Goal: Task Accomplishment & Management: Manage account settings

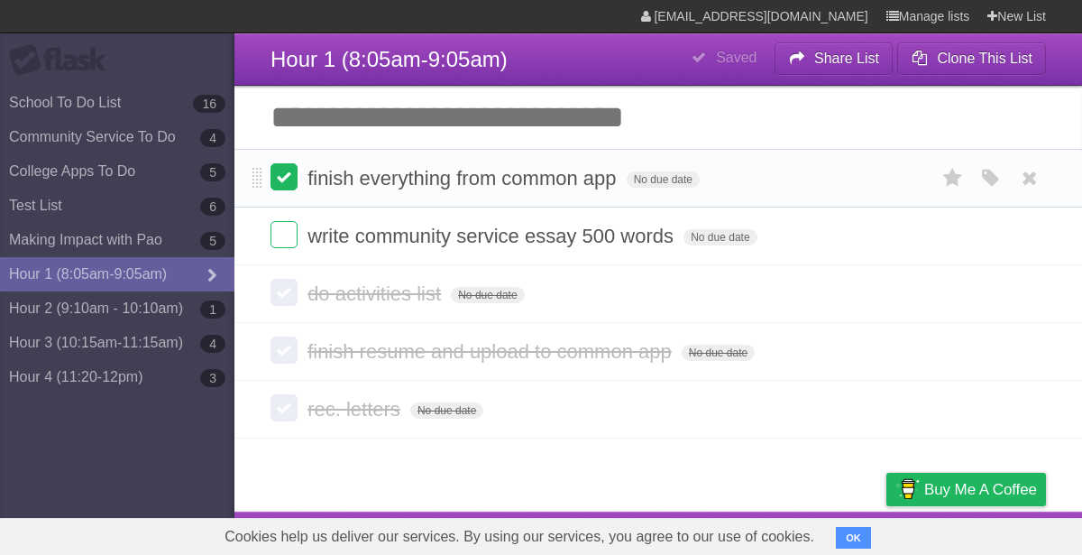
click at [293, 169] on label at bounding box center [284, 176] width 27 height 27
click at [287, 220] on li "write community service essay 500 words No due date White Red Blue Green Purple…" at bounding box center [659, 236] width 848 height 59
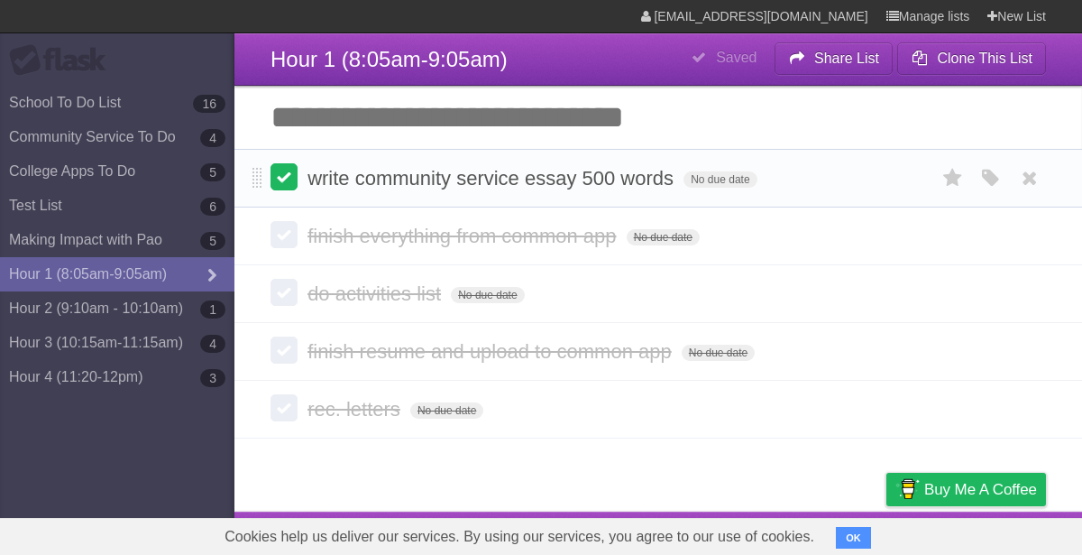
click at [287, 180] on label at bounding box center [284, 176] width 27 height 27
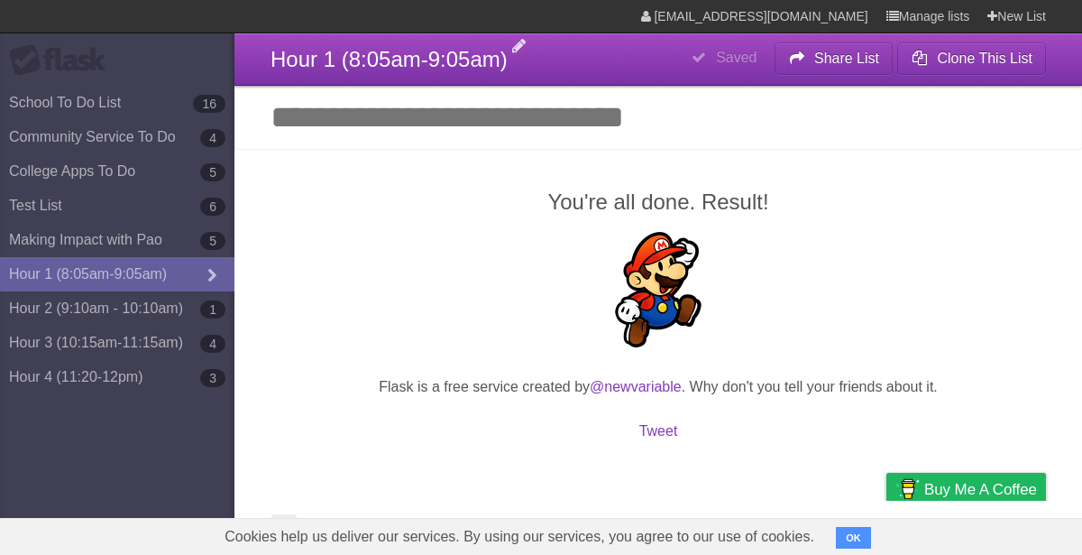
click at [272, 52] on span "Hour 1 (8:05am-9:05am)" at bounding box center [389, 59] width 237 height 24
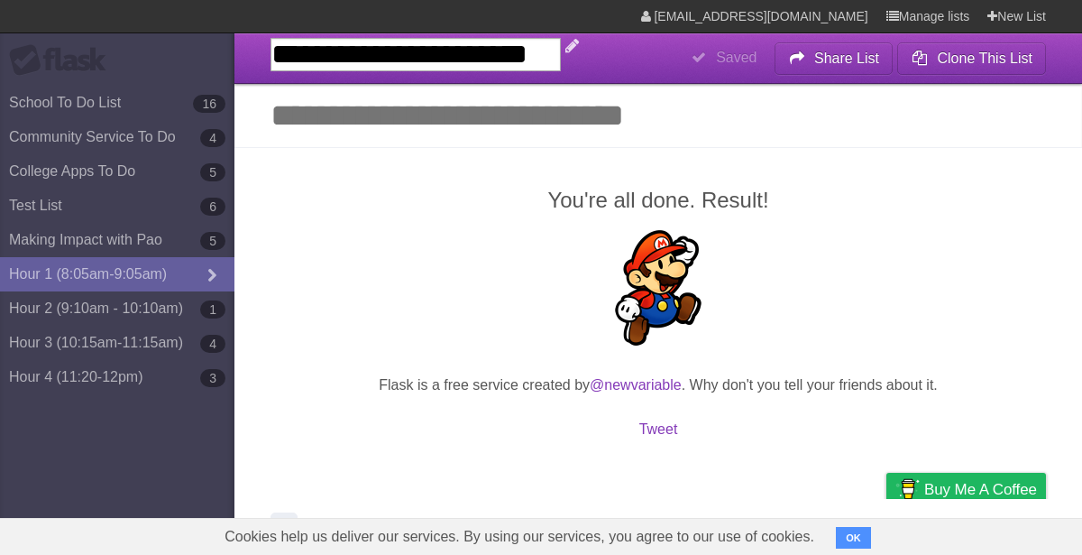
click at [273, 48] on input "**********" at bounding box center [416, 54] width 290 height 33
type input "**********"
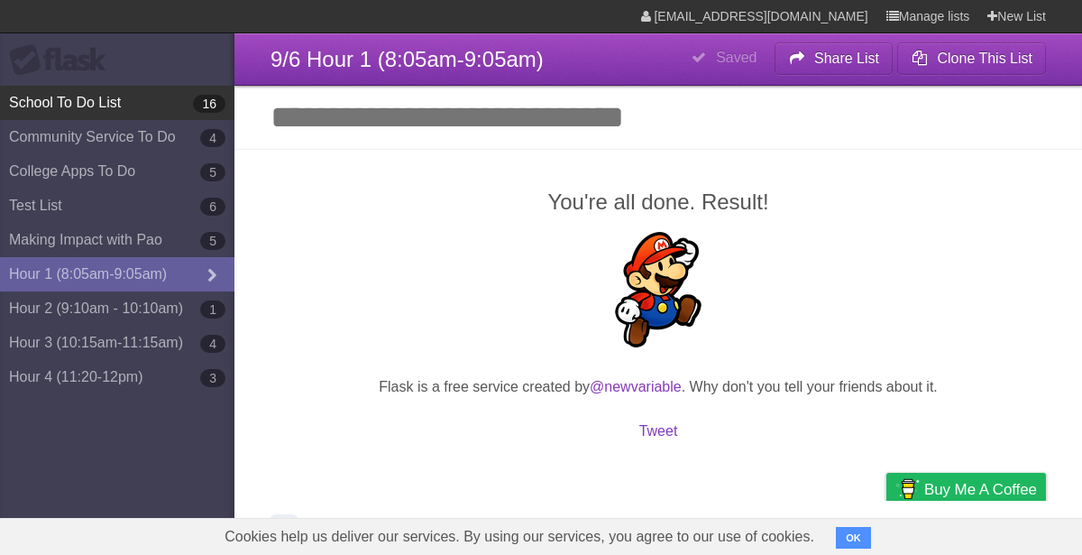
click at [122, 112] on link "School To Do List 16" at bounding box center [117, 103] width 235 height 34
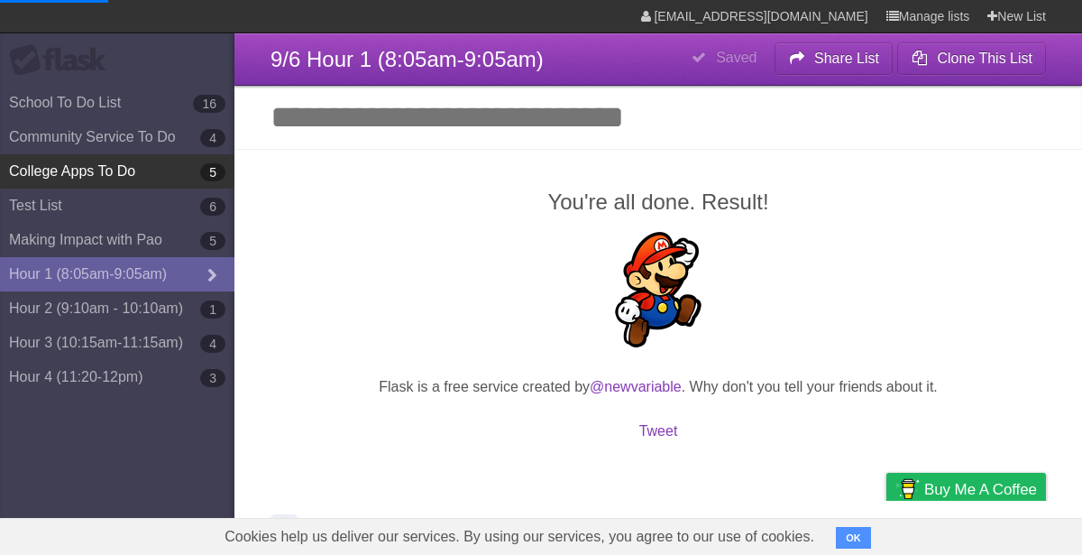
click at [115, 161] on link "College Apps To Do 5" at bounding box center [117, 171] width 235 height 34
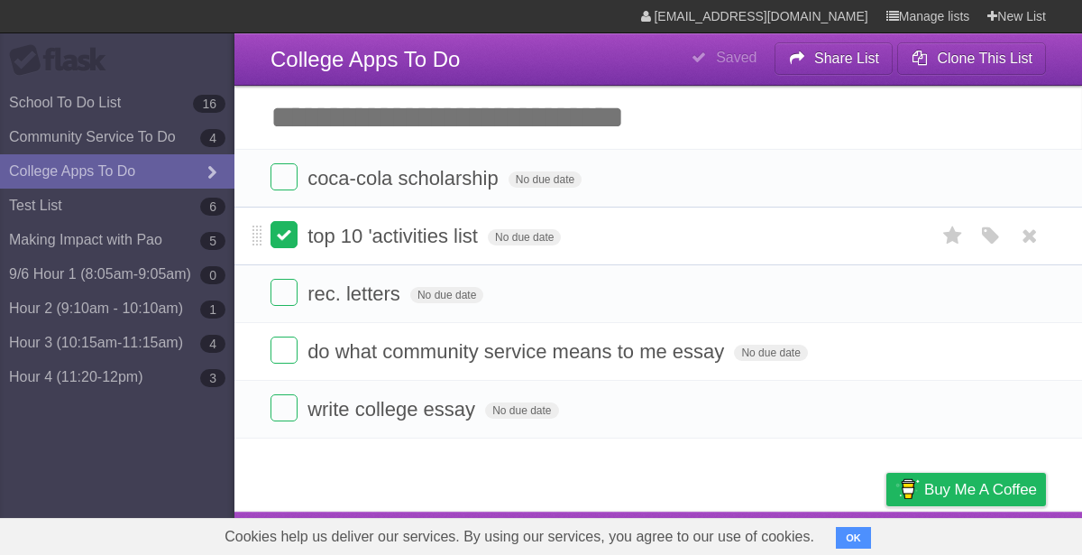
click at [276, 226] on label at bounding box center [284, 234] width 27 height 27
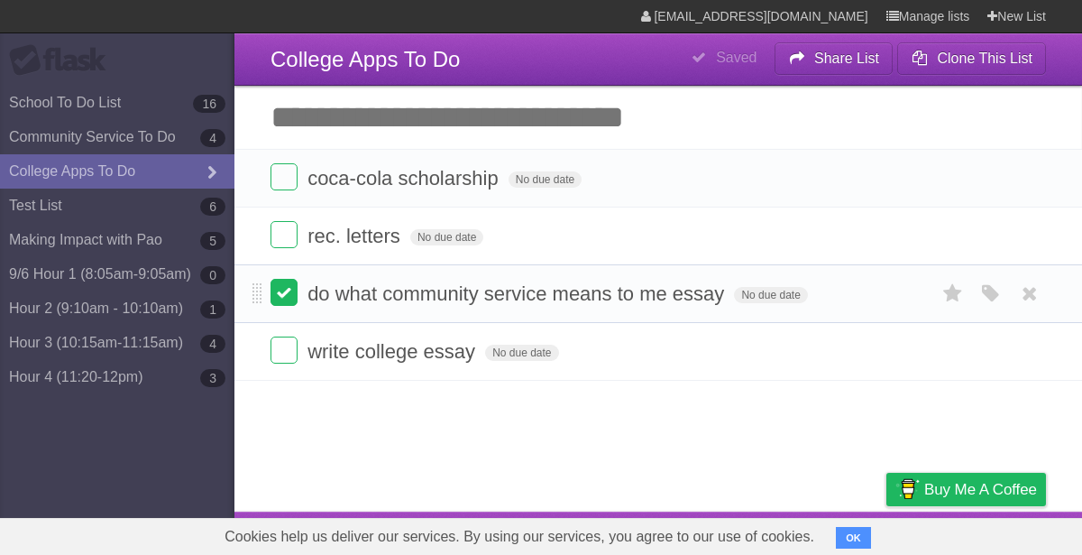
click at [289, 293] on label at bounding box center [284, 292] width 27 height 27
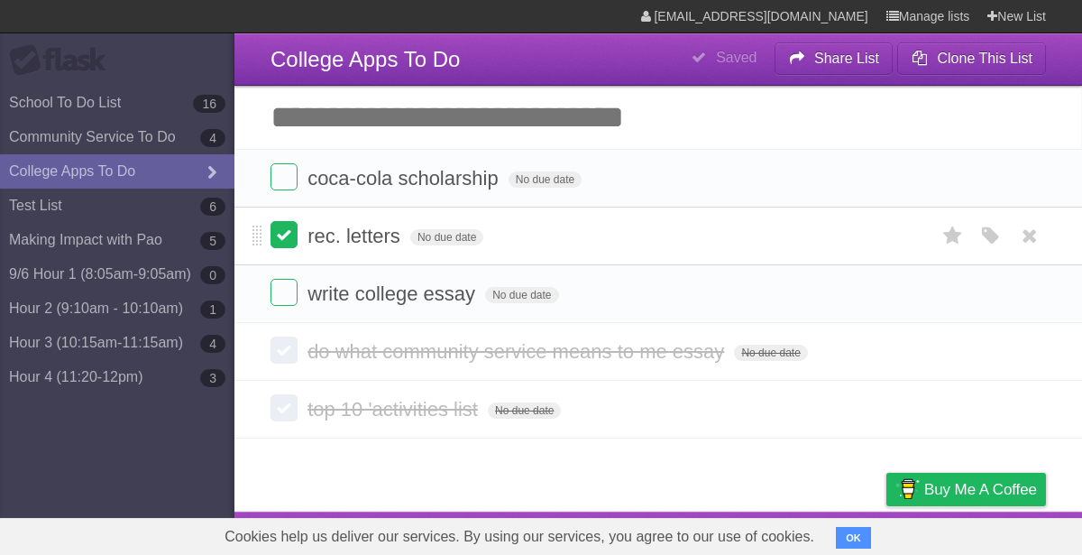
click at [290, 240] on label at bounding box center [284, 234] width 27 height 27
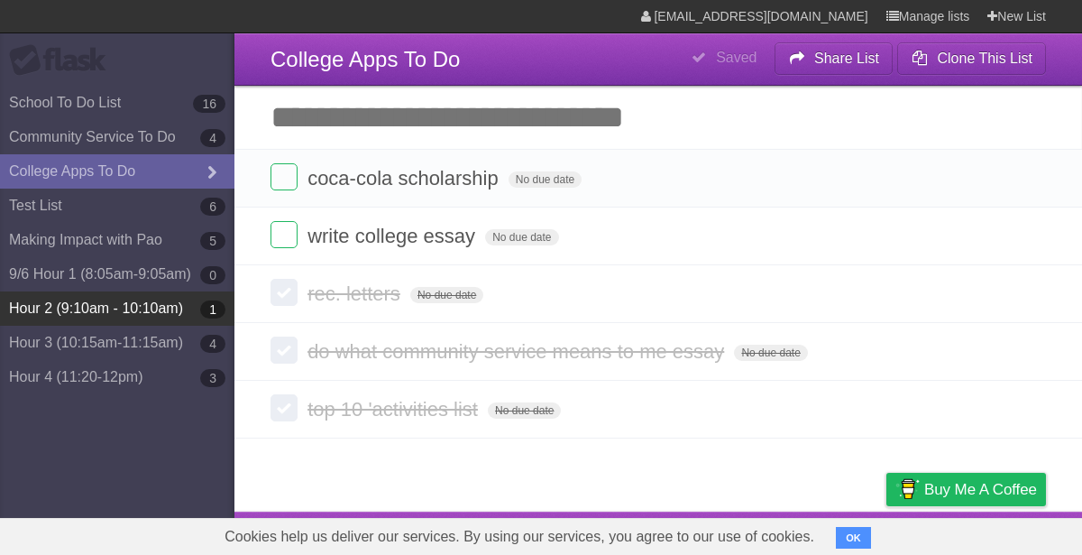
click at [77, 294] on link "Hour 2 (9:10am - 10:10am) 1" at bounding box center [117, 308] width 235 height 34
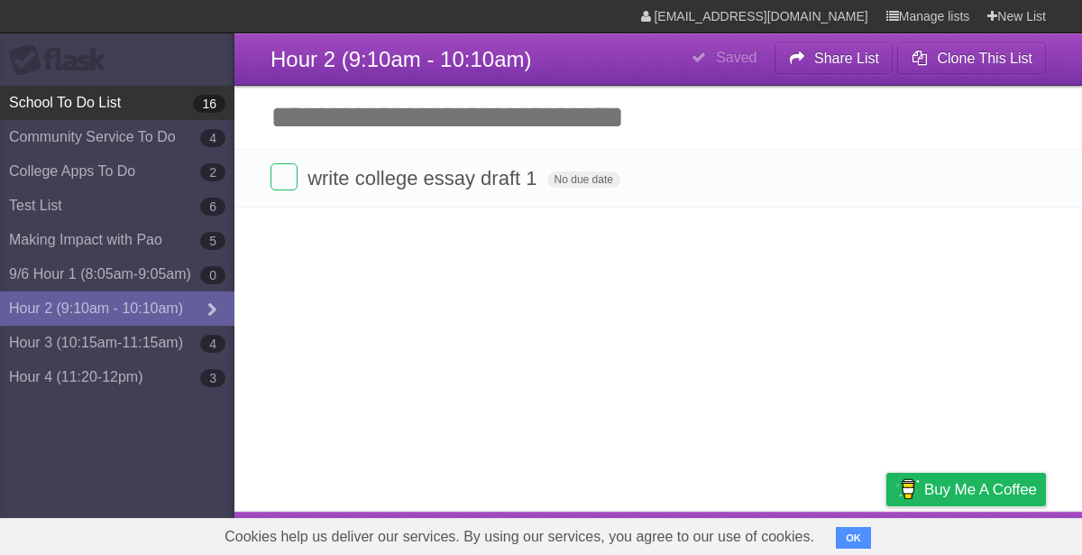
click at [73, 91] on link "School To Do List 16" at bounding box center [117, 103] width 235 height 34
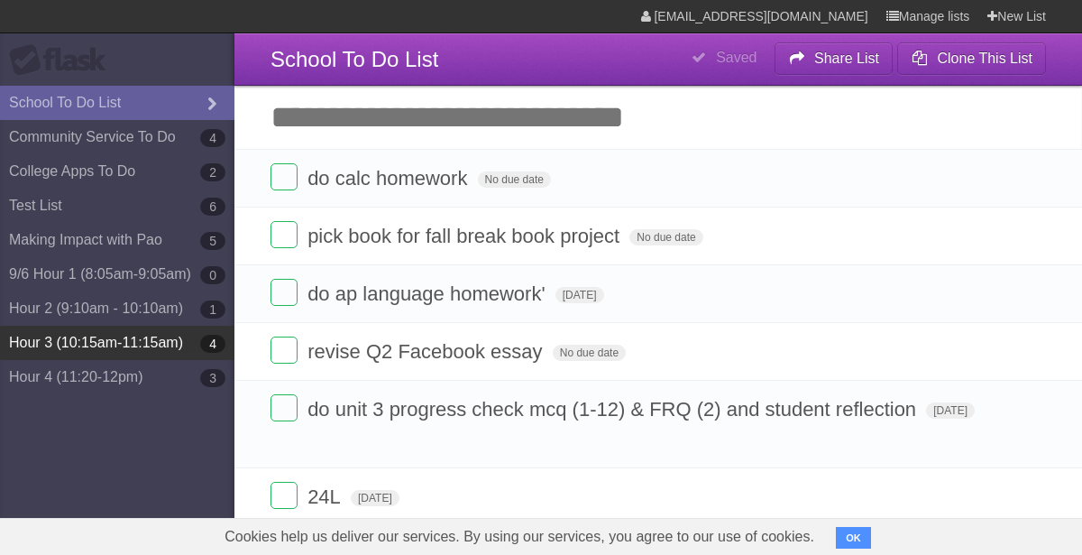
click at [66, 343] on link "Hour 3 (10:15am-11:15am) 4" at bounding box center [117, 343] width 235 height 34
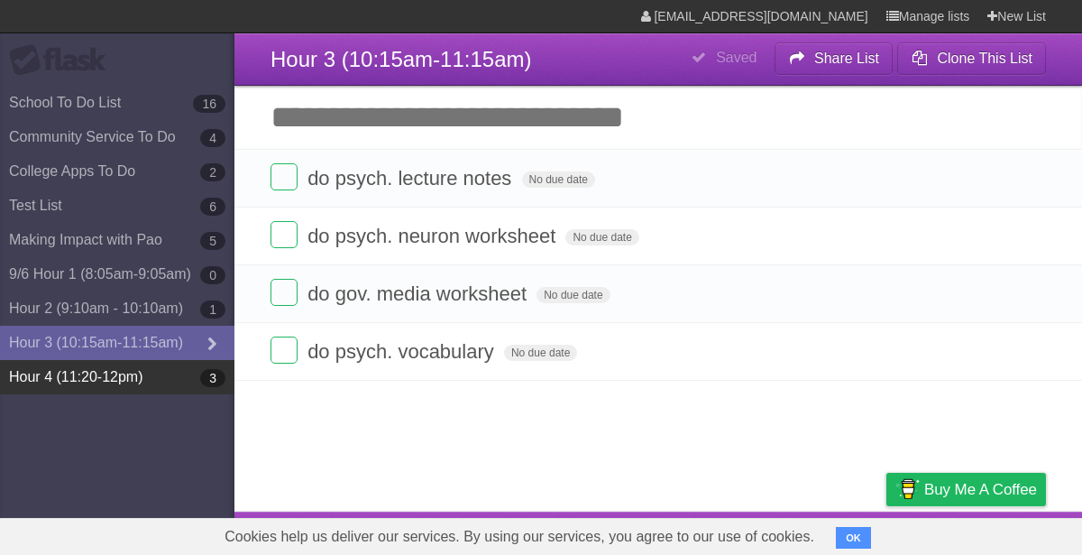
click at [86, 374] on link "Hour 4 (11:20-12pm) 3" at bounding box center [117, 377] width 235 height 34
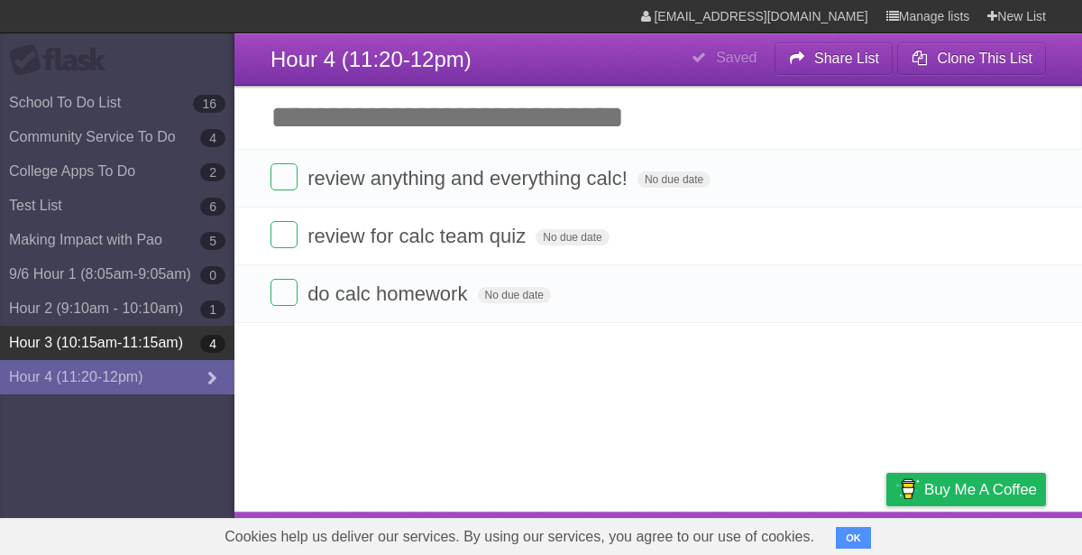
click at [131, 353] on link "Hour 3 (10:15am-11:15am) 4" at bounding box center [117, 343] width 235 height 34
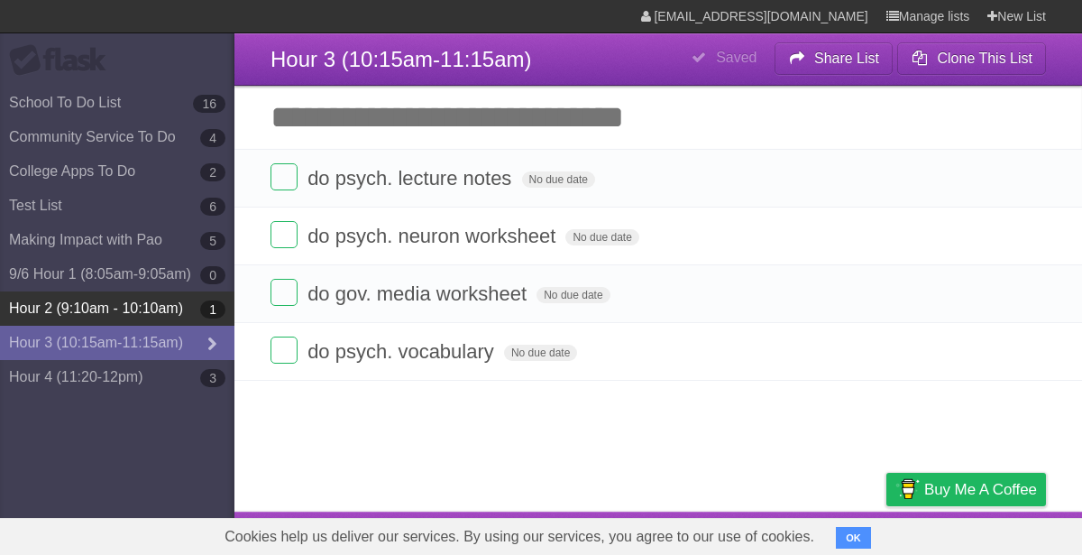
click at [90, 306] on link "Hour 2 (9:10am - 10:10am) 1" at bounding box center [117, 308] width 235 height 34
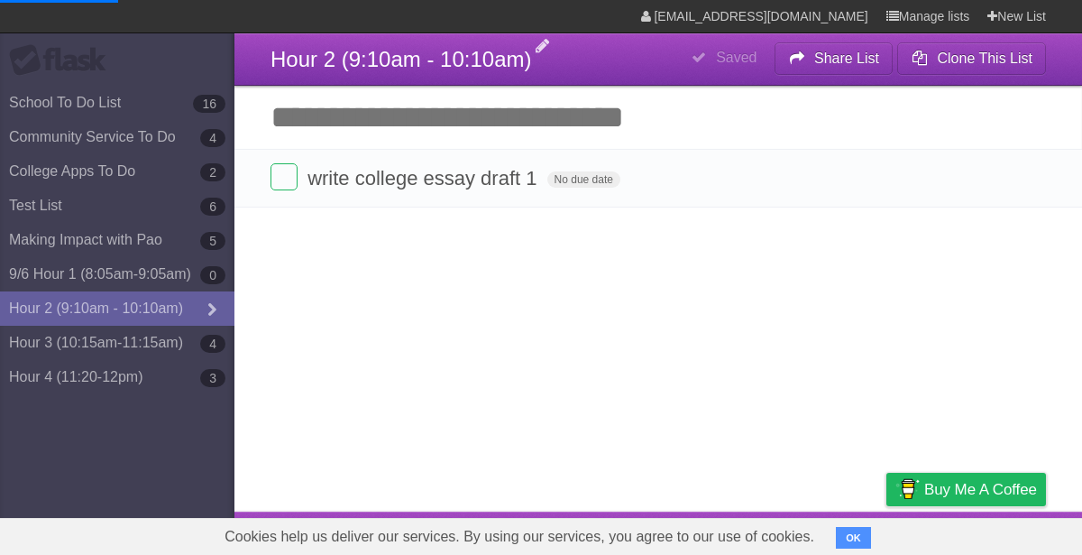
click at [328, 56] on span "Hour 2 (9:10am - 10:10am)" at bounding box center [401, 59] width 261 height 24
type input "*"
click at [401, 53] on span "Hour 2 (9:10am - 10:10am)" at bounding box center [401, 59] width 261 height 24
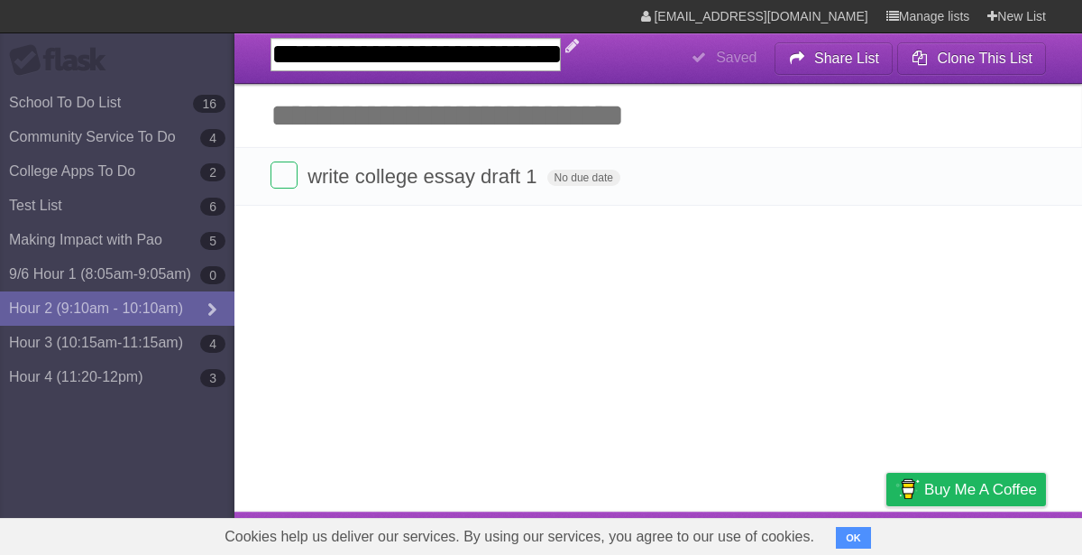
click at [401, 53] on input "**********" at bounding box center [416, 54] width 290 height 33
type input "**********"
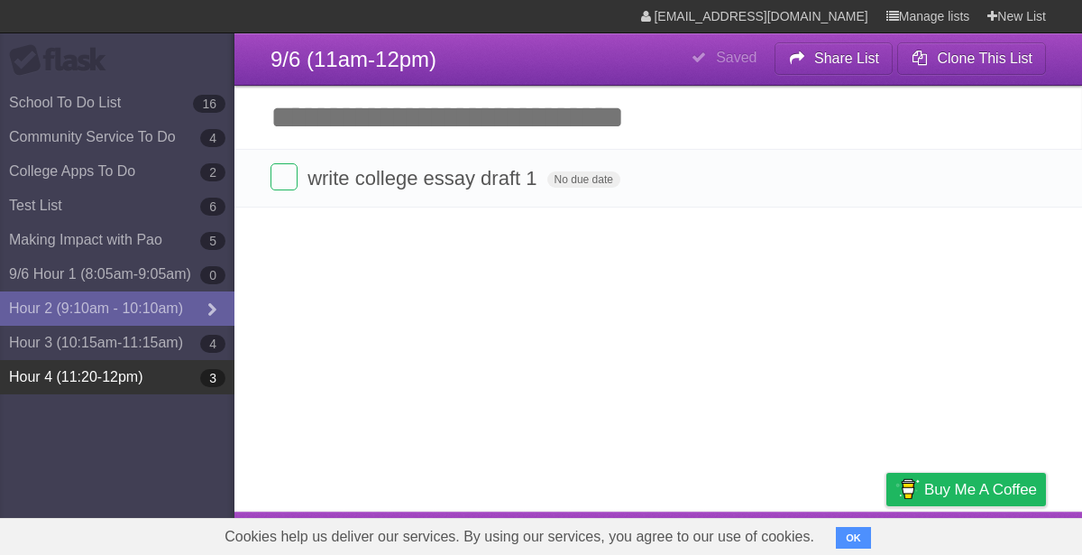
click at [198, 387] on link "Hour 4 (11:20-12pm) 3" at bounding box center [117, 377] width 235 height 34
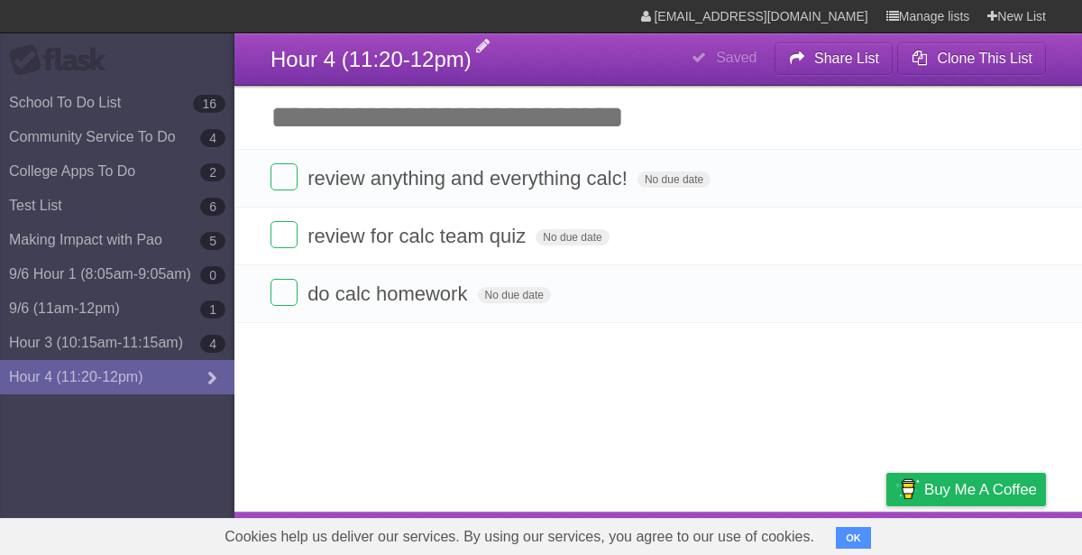
click at [433, 68] on span "Hour 4 (11:20-12pm)" at bounding box center [371, 59] width 201 height 24
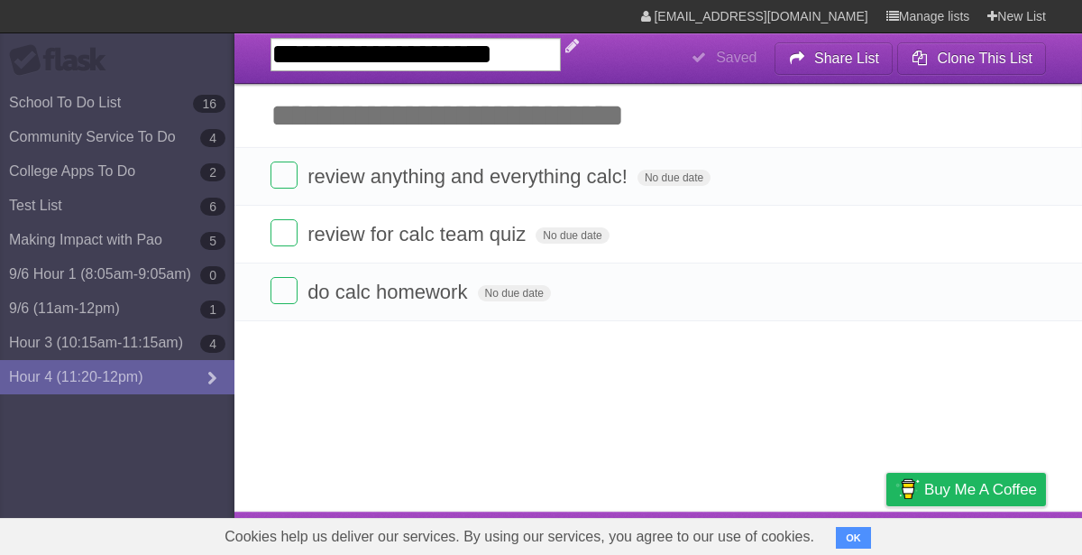
click at [433, 68] on input "**********" at bounding box center [416, 54] width 290 height 33
type input "**********"
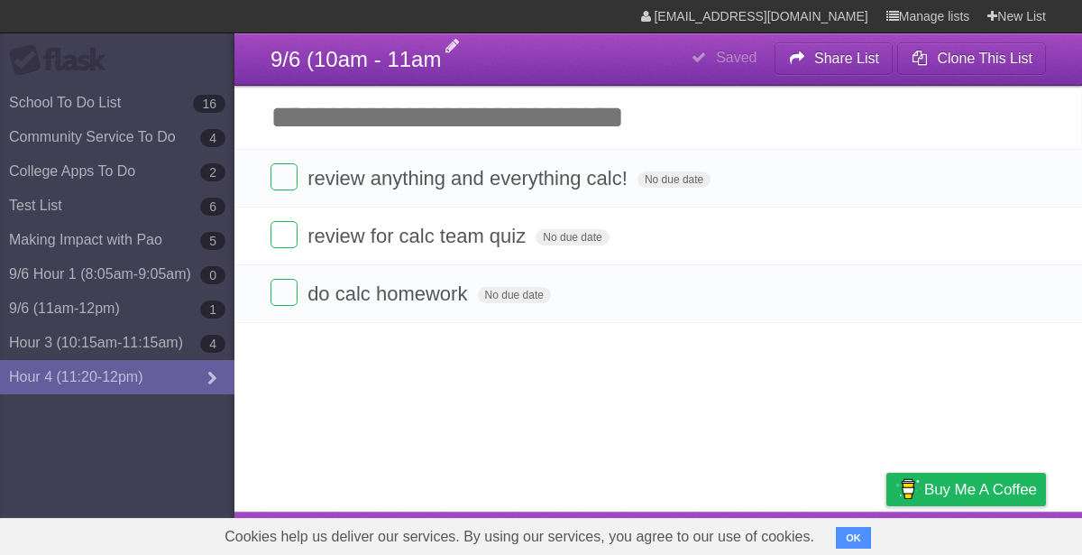
click at [437, 69] on span "9/6 (10am - 11am" at bounding box center [356, 59] width 170 height 24
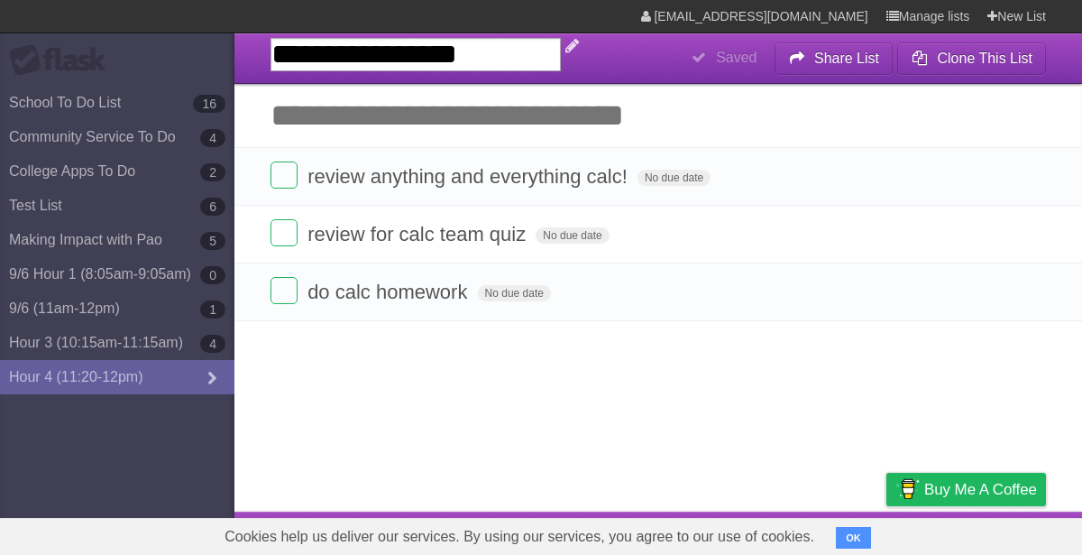
click at [503, 42] on input "**********" at bounding box center [416, 54] width 290 height 33
type input "**********"
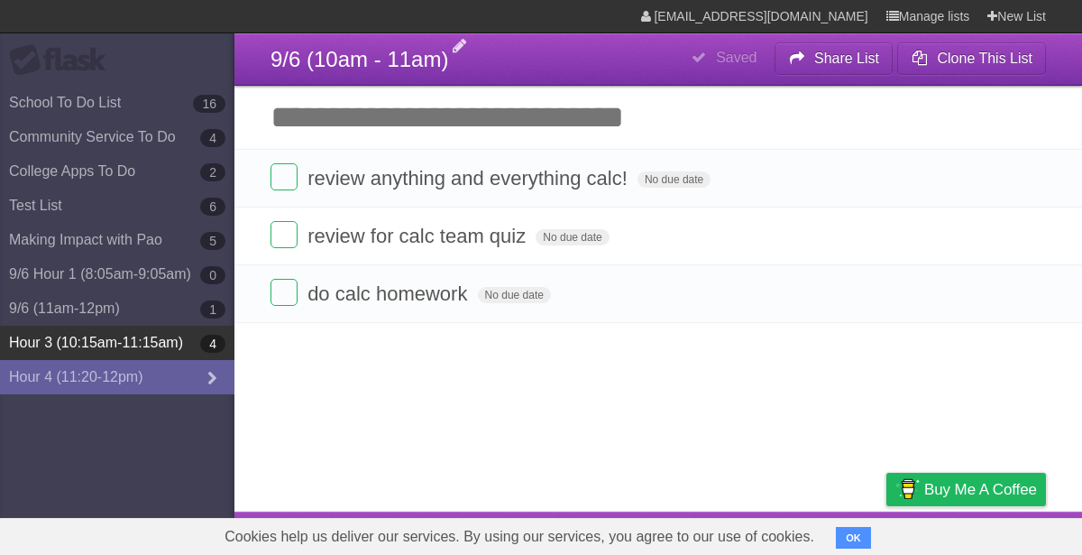
click at [140, 356] on link "Hour 3 (10:15am-11:15am) 4" at bounding box center [117, 343] width 235 height 34
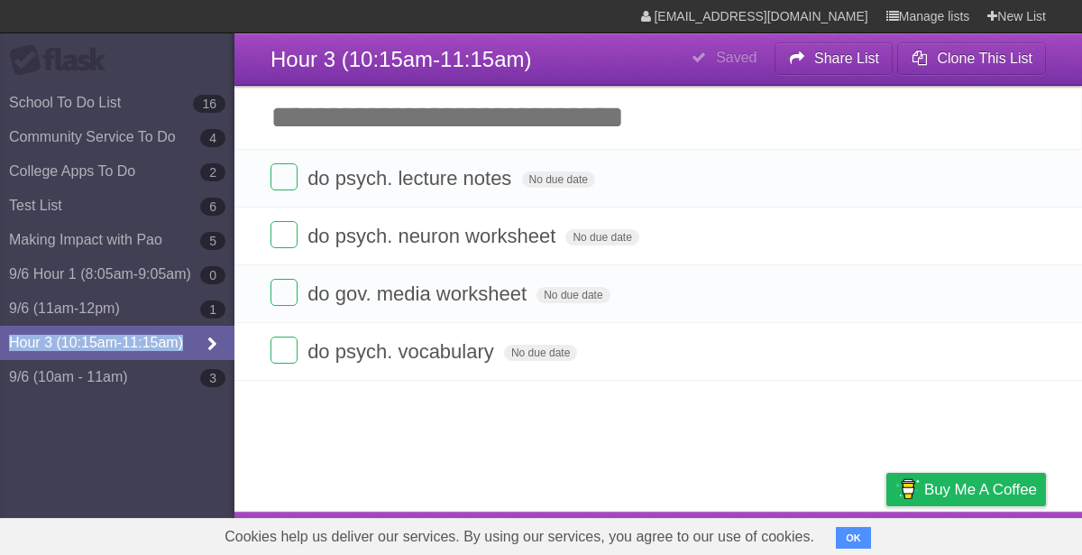
click at [207, 346] on link "Hour 3 (10:15am-11:15am)" at bounding box center [117, 343] width 235 height 34
click at [207, 346] on icon at bounding box center [211, 345] width 27 height 20
click at [175, 428] on aside "Flask School To Do List 16 Community Service To Do 4 College Apps To Do 2 Test …" at bounding box center [117, 277] width 235 height 555
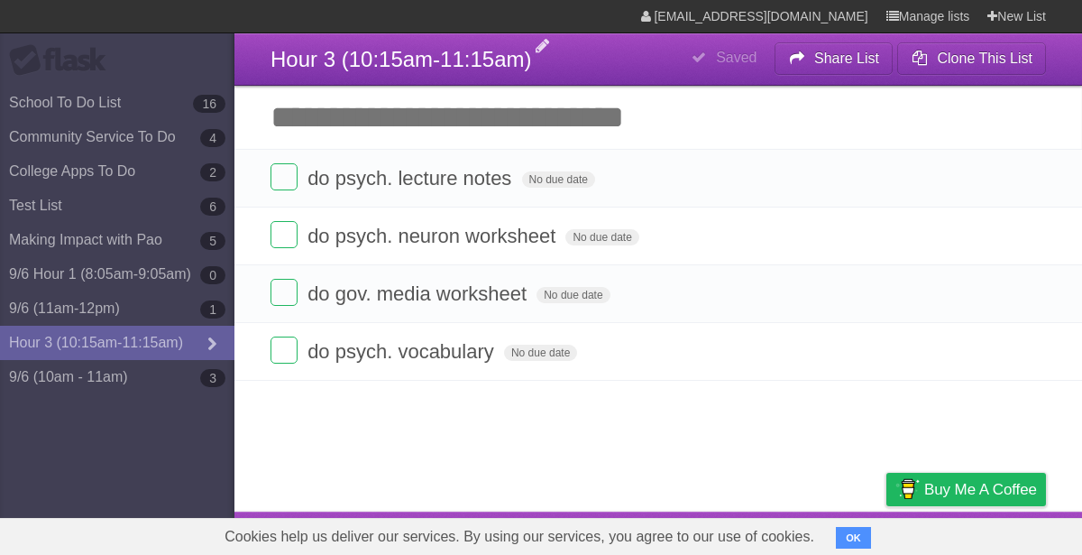
click at [331, 57] on span "Hour 3 (10:15am-11:15am)" at bounding box center [401, 59] width 261 height 24
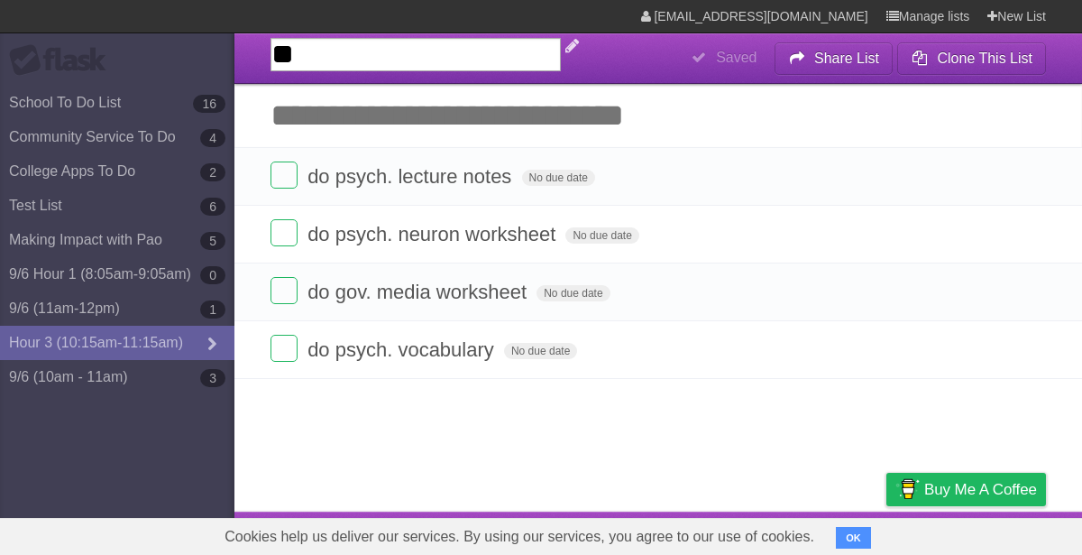
type input "*"
type input "*********"
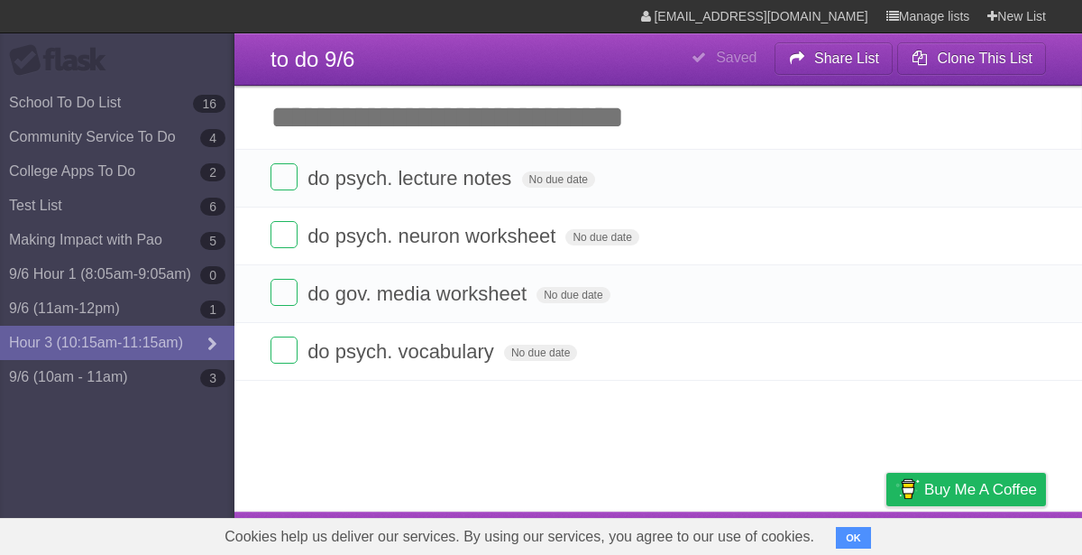
click at [845, 528] on button "OK" at bounding box center [853, 538] width 35 height 22
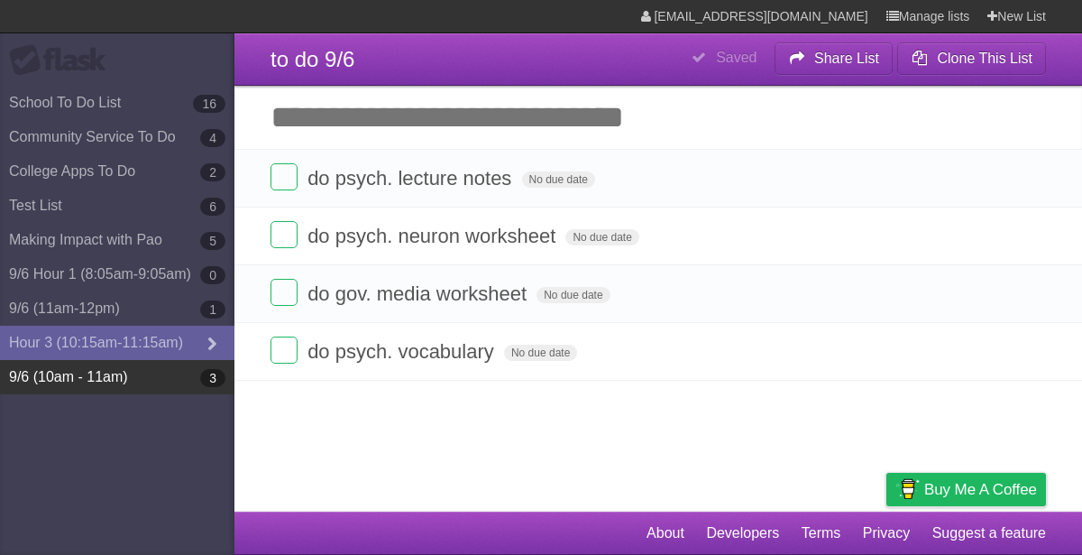
click at [85, 368] on link "9/6 (10am - 11am) 3" at bounding box center [117, 377] width 235 height 34
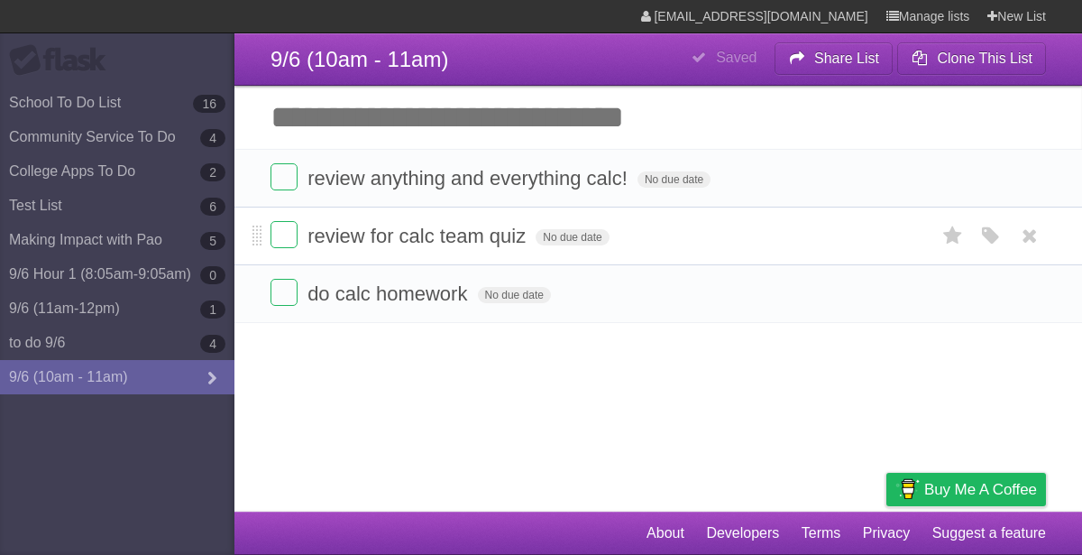
click at [825, 236] on form "review for calc team quiz No due date White Red Blue Green Purple Orange" at bounding box center [659, 236] width 776 height 30
click at [1033, 230] on icon at bounding box center [1029, 236] width 25 height 30
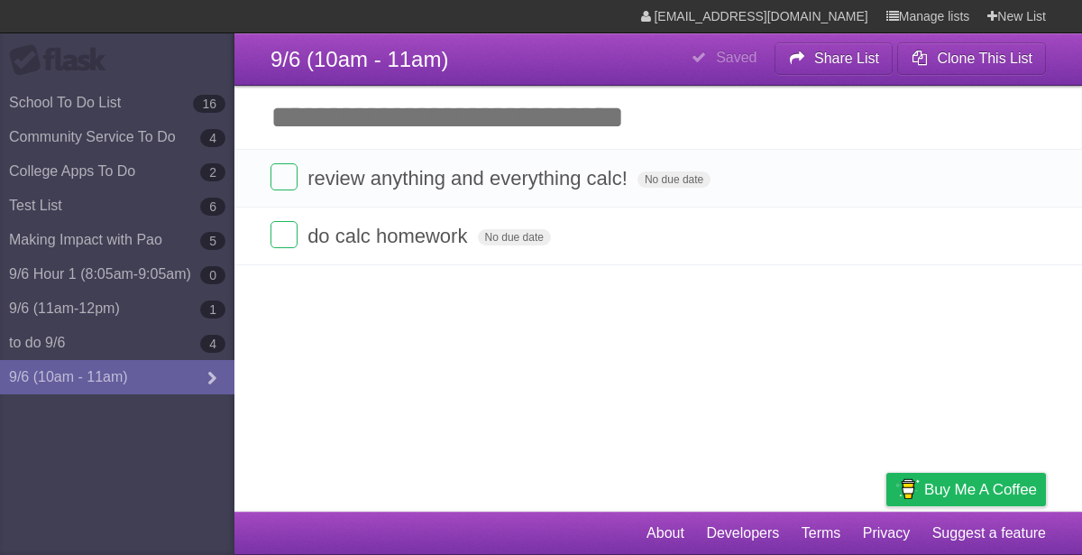
click at [1025, 181] on icon at bounding box center [1029, 178] width 25 height 30
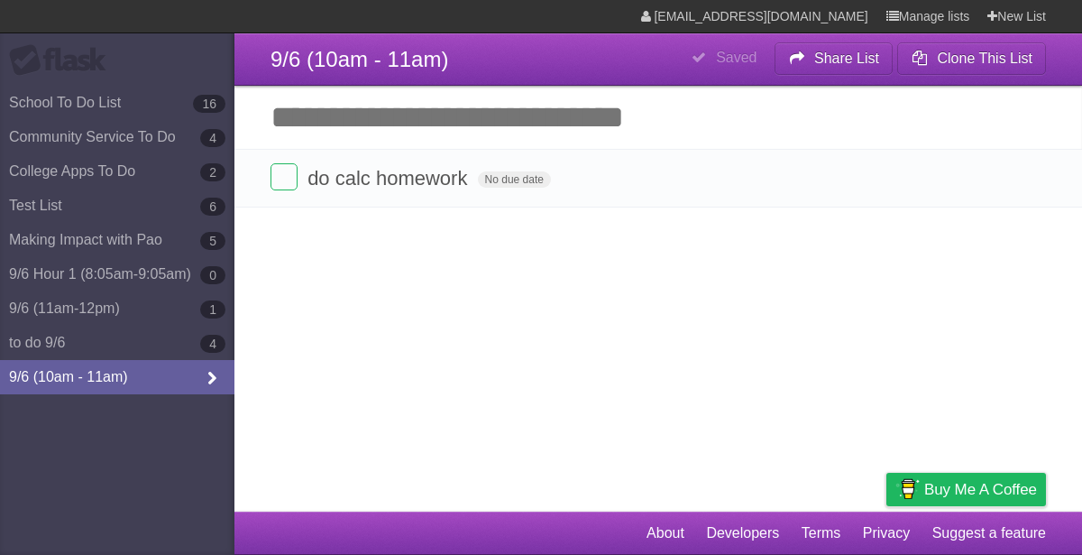
click at [214, 383] on icon at bounding box center [211, 379] width 27 height 20
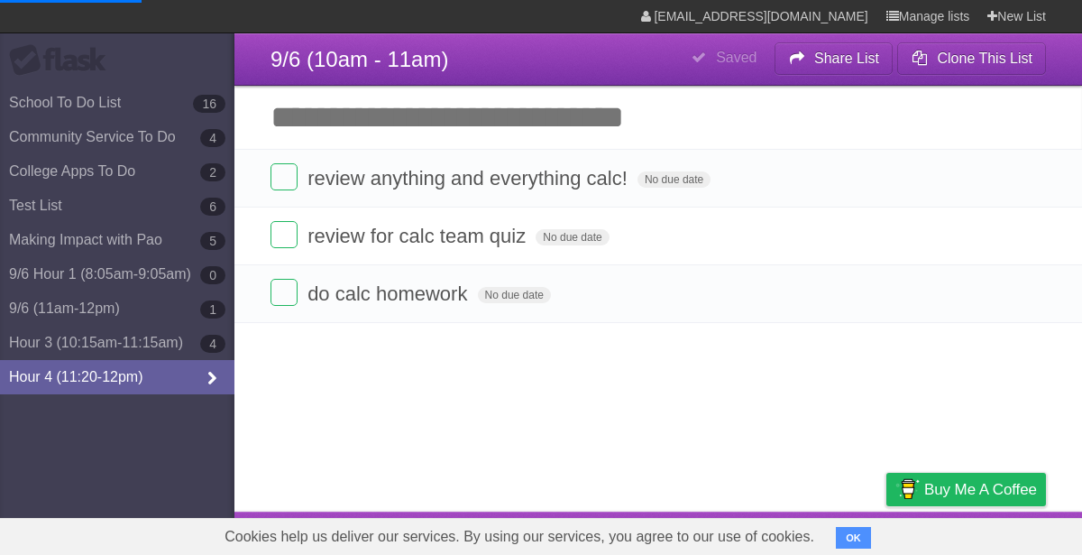
click at [209, 377] on icon at bounding box center [211, 379] width 27 height 20
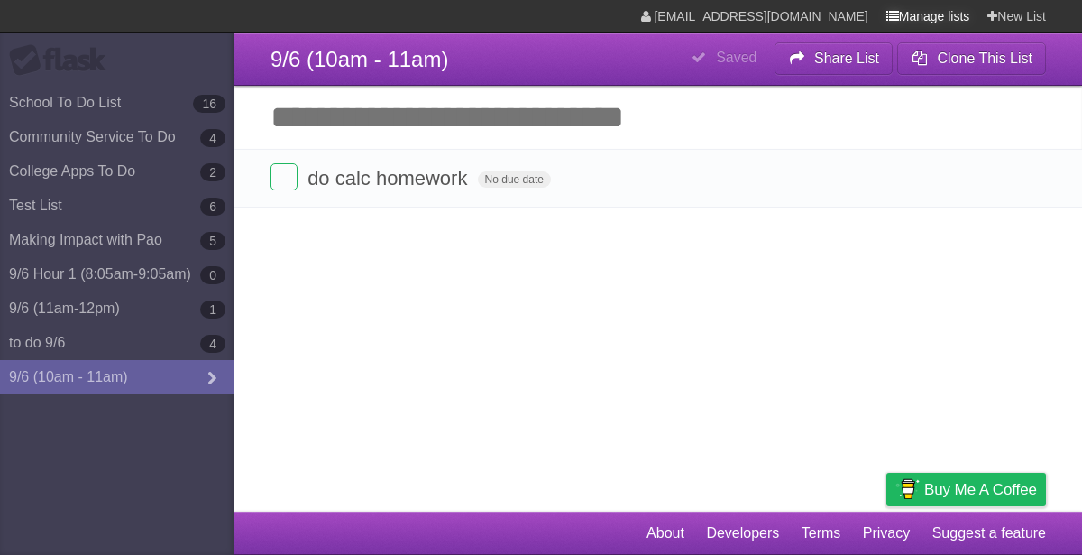
click at [944, 17] on link "Manage lists" at bounding box center [929, 16] width 84 height 32
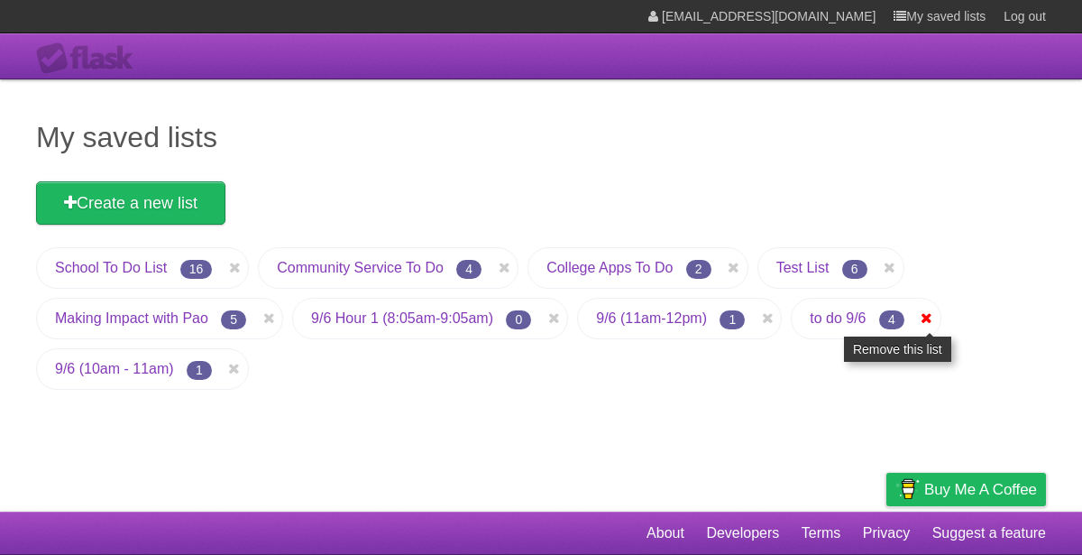
click at [923, 317] on icon at bounding box center [927, 319] width 18 height 22
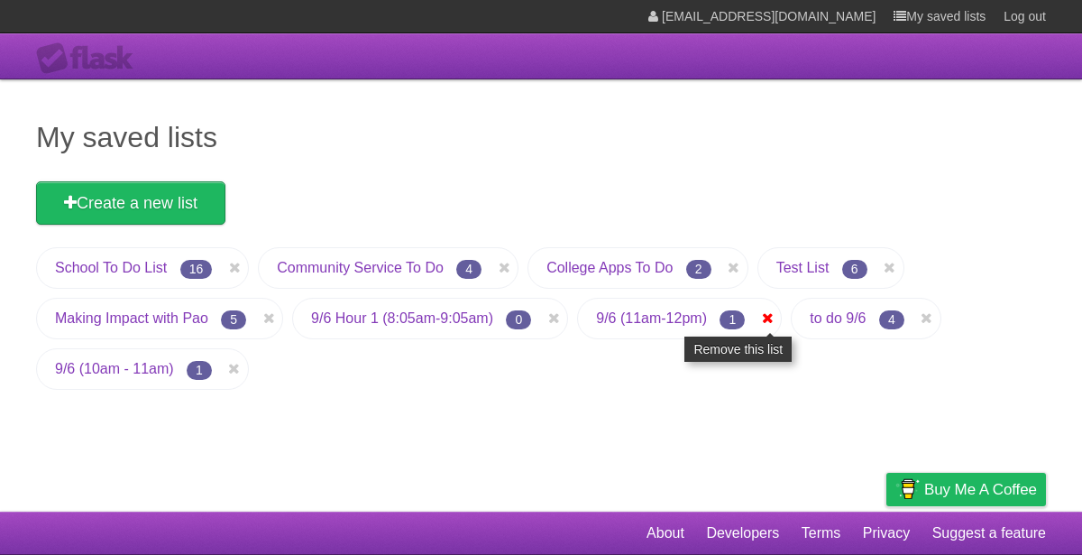
click at [769, 317] on icon at bounding box center [768, 319] width 18 height 22
click at [772, 318] on icon at bounding box center [768, 319] width 18 height 22
click at [773, 318] on icon at bounding box center [768, 319] width 18 height 22
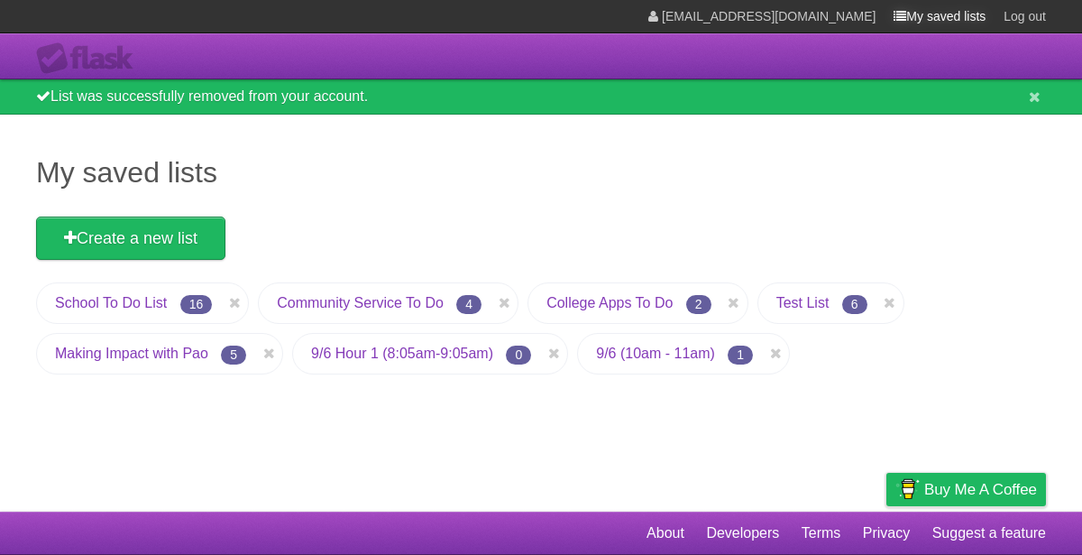
click at [905, 21] on link "My saved lists" at bounding box center [940, 16] width 92 height 32
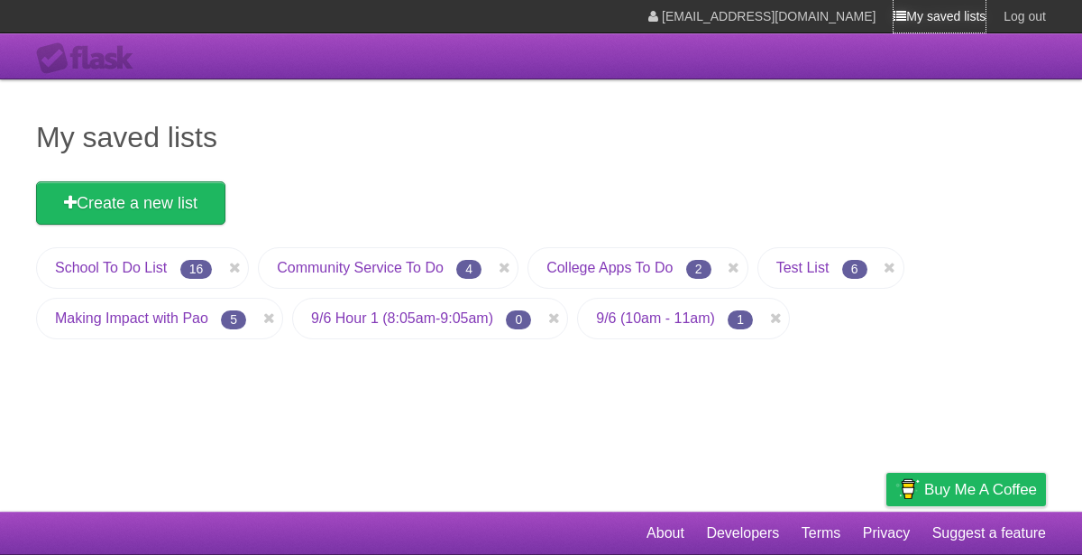
click at [905, 21] on link "My saved lists" at bounding box center [940, 16] width 92 height 32
click at [414, 321] on link "9/6 Hour 1 (8:05am-9:05am)" at bounding box center [402, 317] width 182 height 15
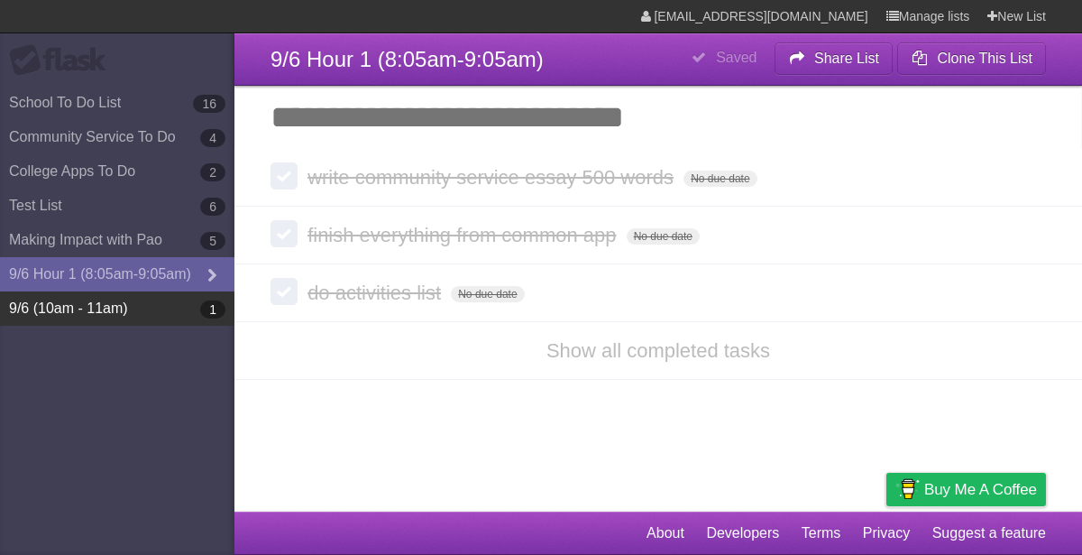
click at [165, 322] on link "9/6 (10am - 11am) 1" at bounding box center [117, 308] width 235 height 34
